Goal: Information Seeking & Learning: Learn about a topic

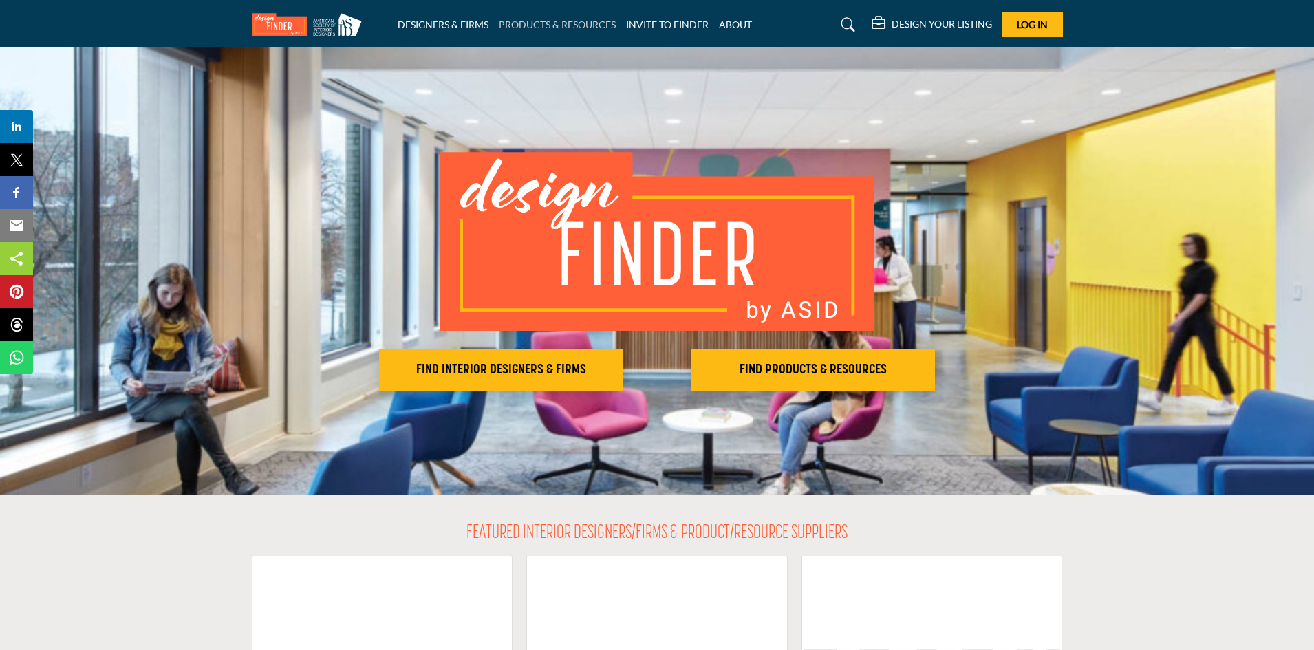
click at [502, 22] on link "PRODUCTS & RESOURCES" at bounding box center [557, 25] width 117 height 12
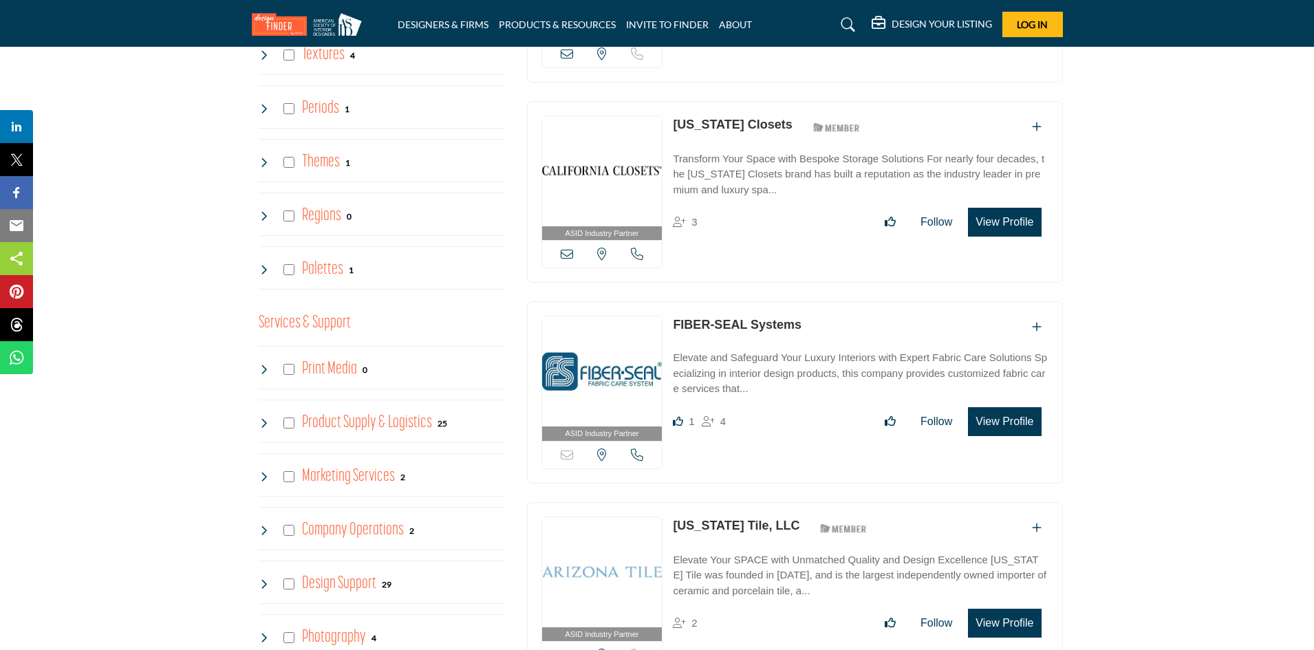
scroll to position [2546, 0]
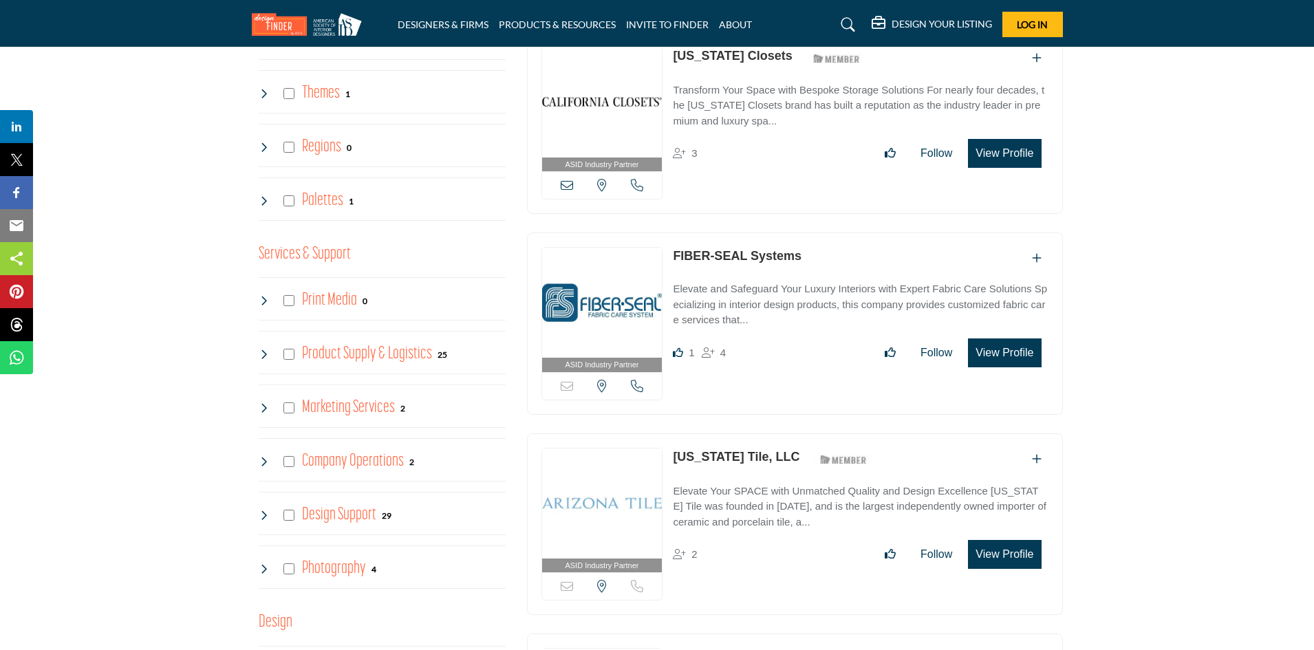
click at [264, 461] on icon at bounding box center [264, 461] width 11 height 11
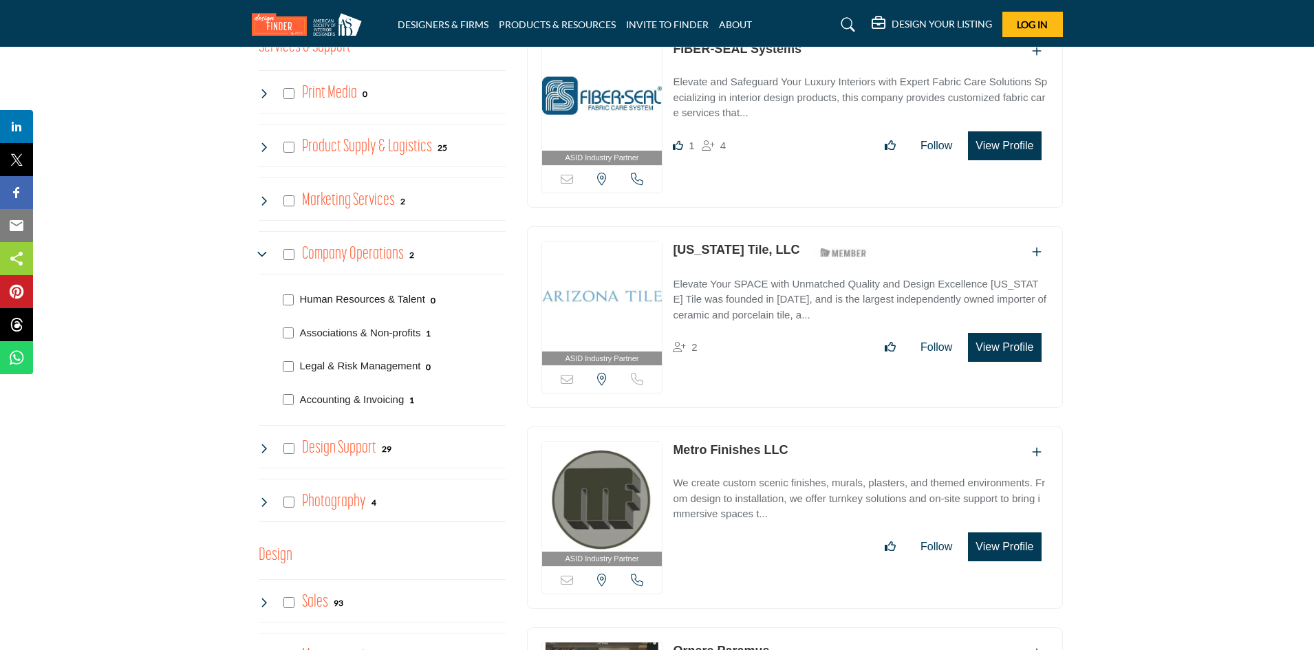
scroll to position [2753, 0]
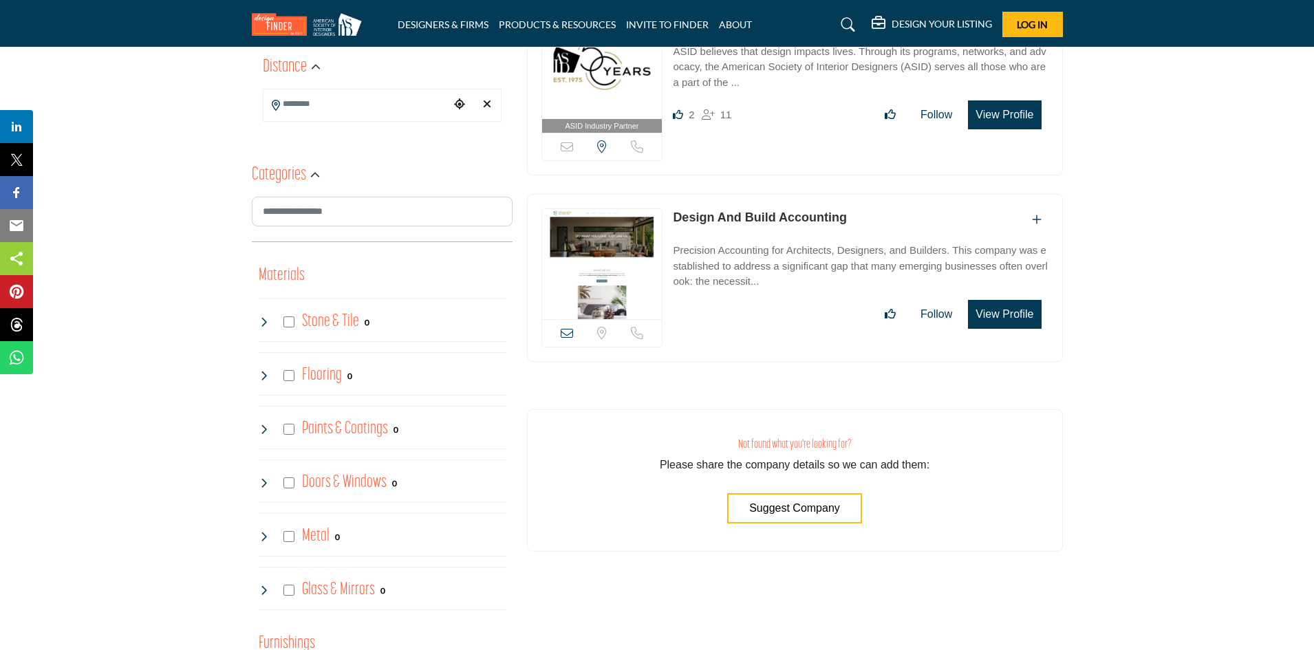
scroll to position [206, 0]
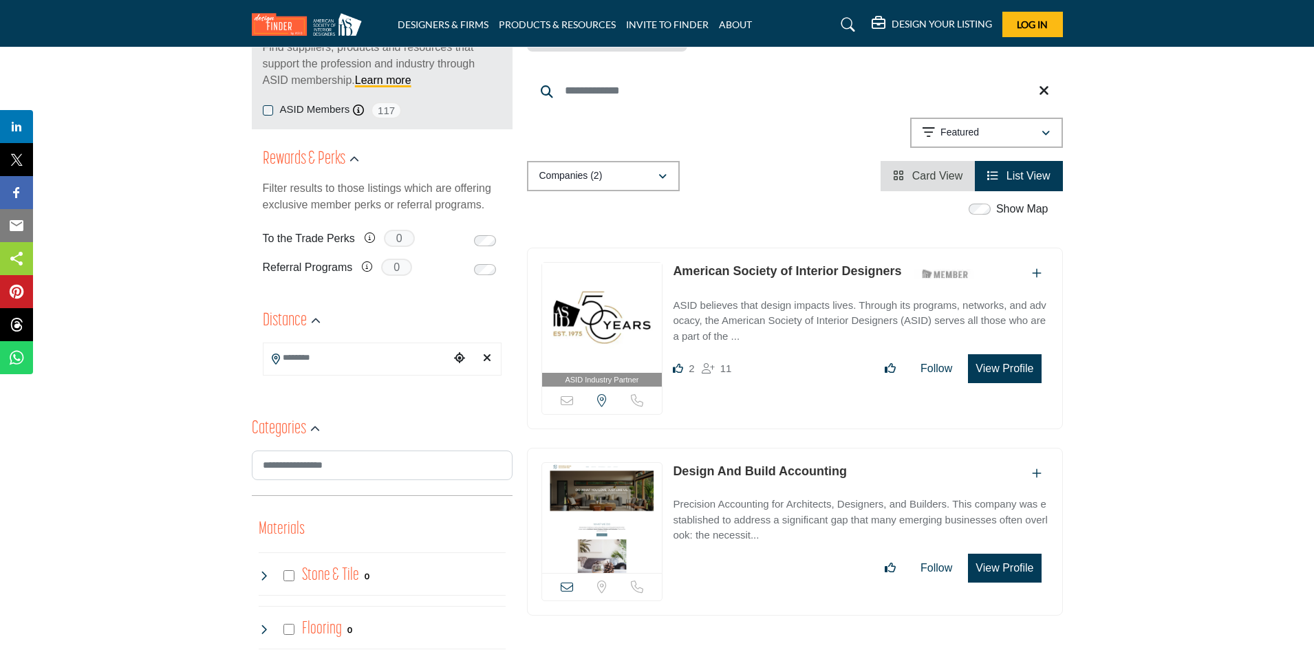
click at [850, 273] on link "American Society of Interior Designers" at bounding box center [787, 271] width 228 height 14
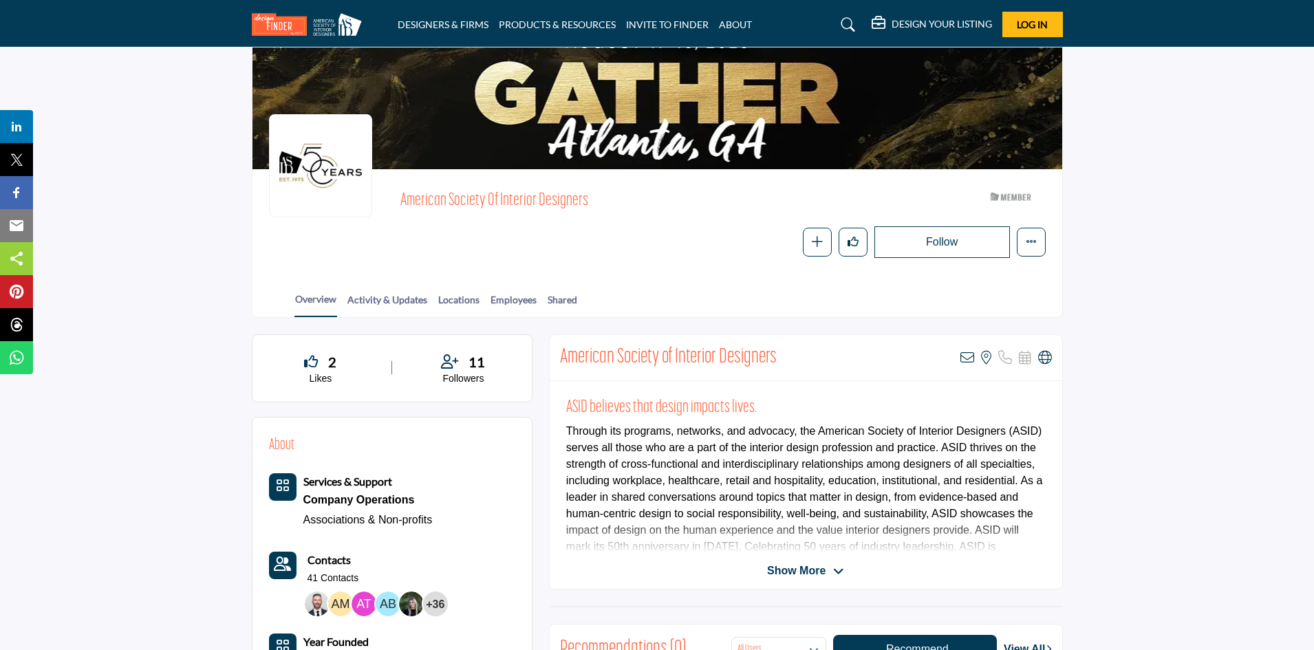
scroll to position [138, 0]
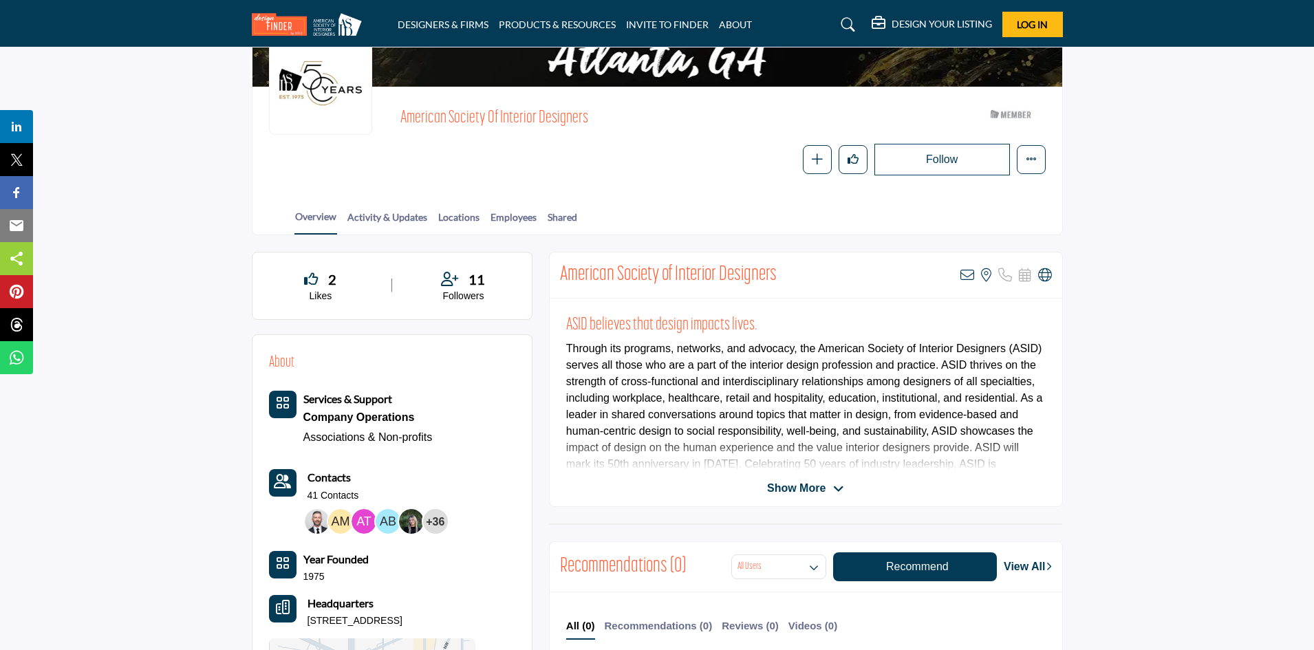
click at [802, 485] on span "Show More" at bounding box center [796, 488] width 58 height 17
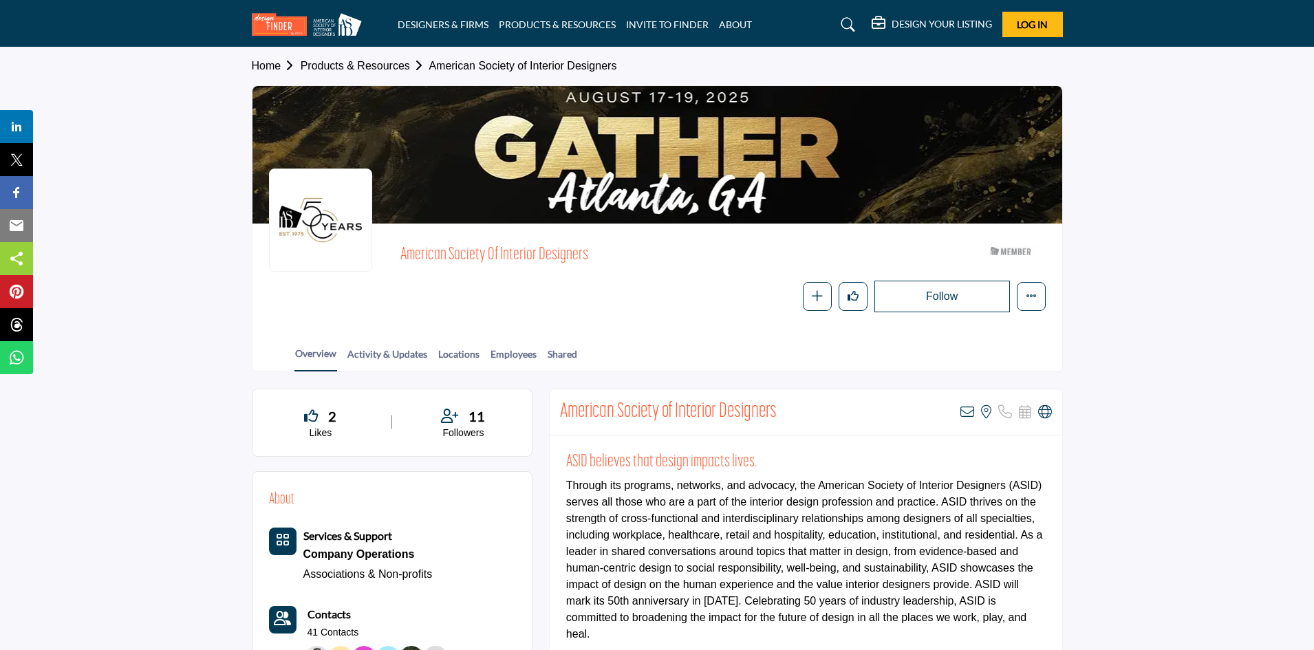
scroll to position [0, 0]
